Goal: Go to known website: Access a specific website the user already knows

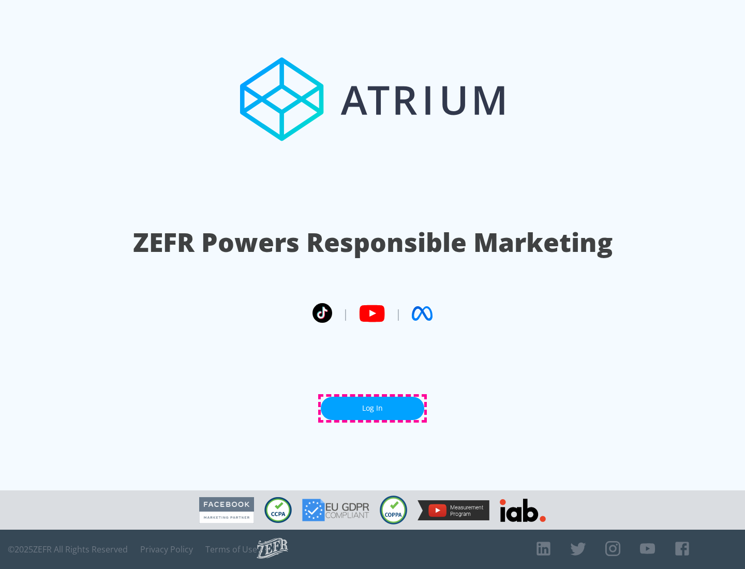
click at [372, 408] on link "Log In" at bounding box center [372, 408] width 103 height 23
